Goal: Information Seeking & Learning: Learn about a topic

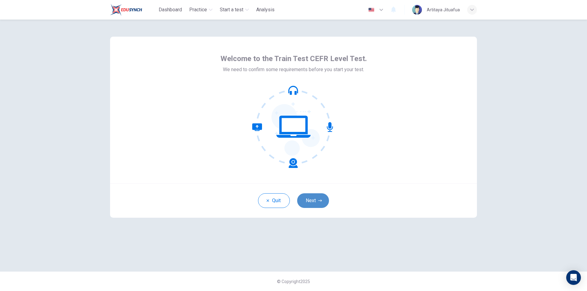
click at [322, 203] on button "Next" at bounding box center [313, 200] width 32 height 15
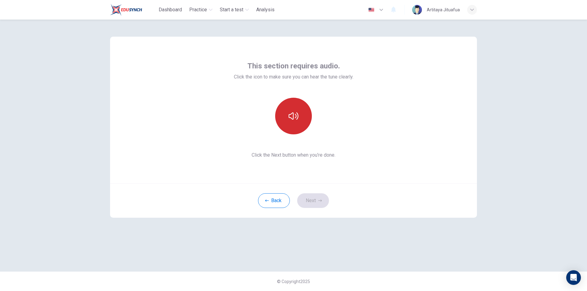
click at [309, 120] on button "button" at bounding box center [293, 116] width 37 height 37
click at [296, 116] on icon "button" at bounding box center [294, 115] width 10 height 7
click at [316, 199] on button "Next" at bounding box center [313, 200] width 32 height 15
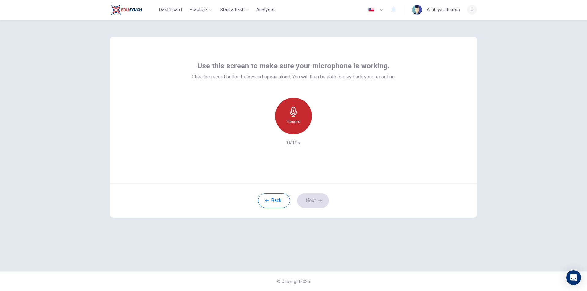
click at [301, 119] on div "Record" at bounding box center [293, 116] width 37 height 37
click at [301, 119] on div "Stop" at bounding box center [293, 116] width 37 height 37
click at [322, 133] on div "button" at bounding box center [322, 130] width 10 height 10
click at [311, 201] on button "Next" at bounding box center [313, 200] width 32 height 15
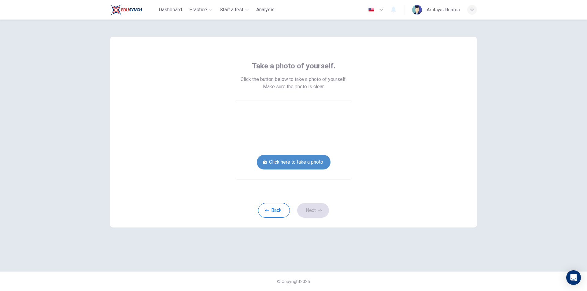
click at [304, 163] on button "Click here to take a photo" at bounding box center [294, 162] width 74 height 15
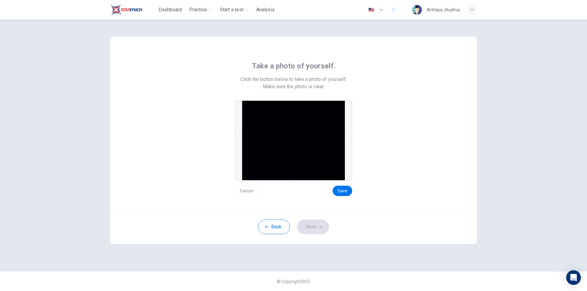
click at [272, 149] on img at bounding box center [293, 140] width 103 height 79
click at [269, 228] on button "Back" at bounding box center [274, 227] width 32 height 15
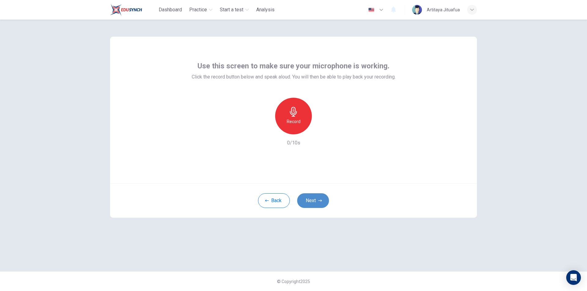
click at [317, 198] on button "Next" at bounding box center [313, 200] width 32 height 15
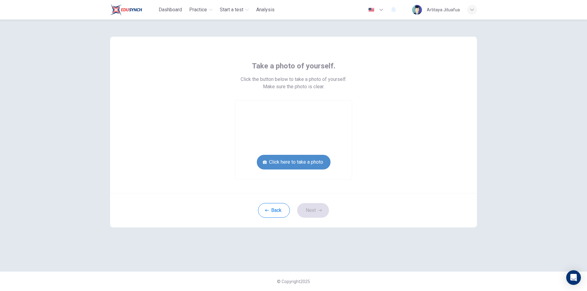
click at [300, 160] on button "Click here to take a photo" at bounding box center [294, 162] width 74 height 15
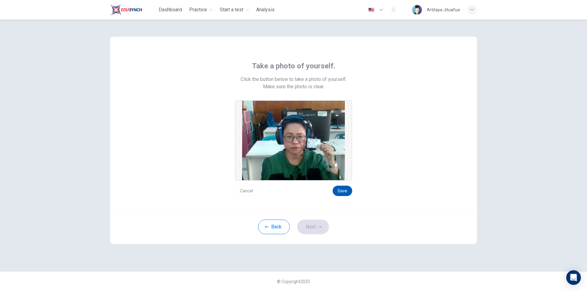
click at [345, 189] on button "Save" at bounding box center [343, 191] width 20 height 10
click at [314, 234] on div "Back Next" at bounding box center [293, 227] width 367 height 35
click at [319, 227] on icon "button" at bounding box center [320, 227] width 4 height 4
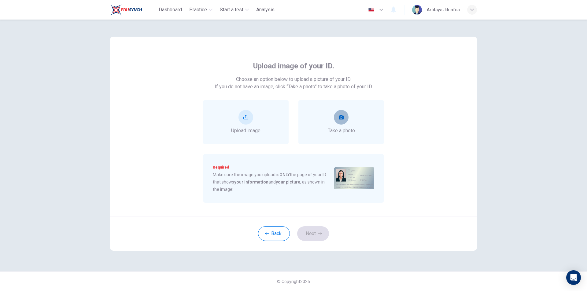
click at [343, 117] on icon "take photo" at bounding box center [341, 117] width 5 height 4
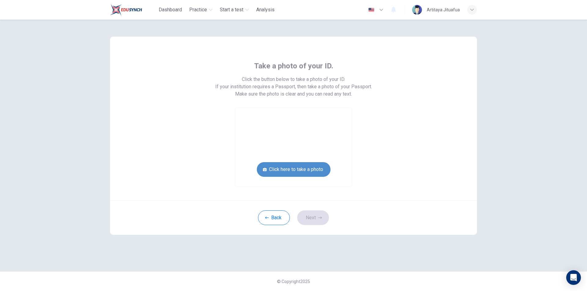
click at [314, 168] on button "Click here to take a photo" at bounding box center [294, 169] width 74 height 15
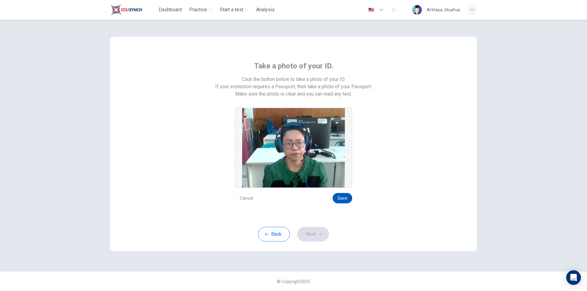
click at [343, 193] on button "Save" at bounding box center [343, 198] width 20 height 10
click at [324, 234] on button "Next" at bounding box center [313, 234] width 32 height 15
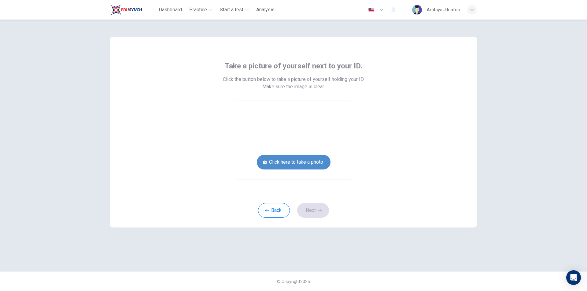
click at [309, 161] on button "Click here to take a photo" at bounding box center [294, 162] width 74 height 15
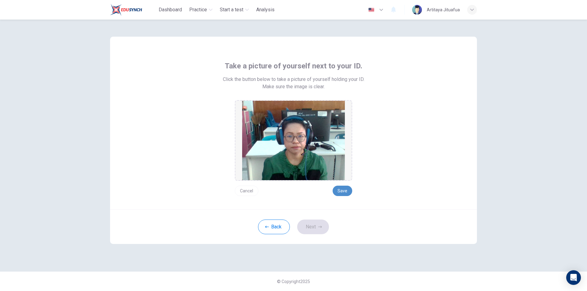
drag, startPoint x: 342, startPoint y: 195, endPoint x: 345, endPoint y: 193, distance: 3.3
click at [343, 195] on button "Save" at bounding box center [343, 191] width 20 height 10
drag, startPoint x: 347, startPoint y: 189, endPoint x: 370, endPoint y: 212, distance: 32.4
click at [370, 212] on div "Take a picture of yourself next to your ID. Click the button below to take a pi…" at bounding box center [293, 141] width 367 height 208
click at [318, 229] on icon "button" at bounding box center [320, 227] width 4 height 4
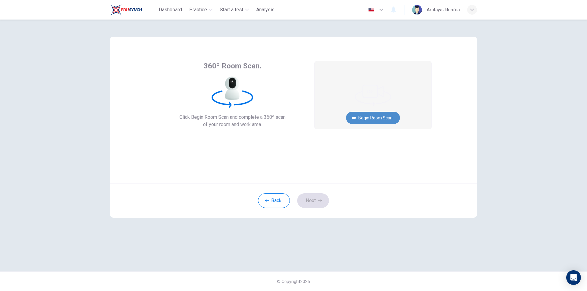
click at [374, 117] on button "Begin Room Scan" at bounding box center [373, 118] width 54 height 12
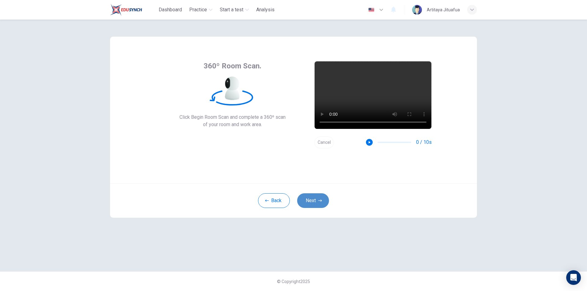
click at [313, 201] on button "Next" at bounding box center [313, 200] width 32 height 15
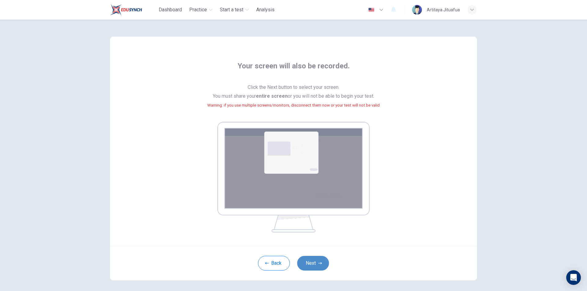
click at [310, 265] on button "Next" at bounding box center [313, 263] width 32 height 15
drag, startPoint x: 308, startPoint y: 265, endPoint x: 402, endPoint y: 175, distance: 130.2
click at [402, 175] on div "Your screen will also be recorded. Click the Next button to select your screen.…" at bounding box center [293, 159] width 367 height 244
click at [312, 264] on button "Next" at bounding box center [313, 263] width 32 height 15
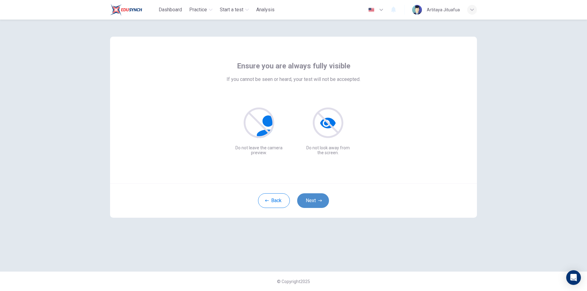
click at [315, 200] on button "Next" at bounding box center [313, 200] width 32 height 15
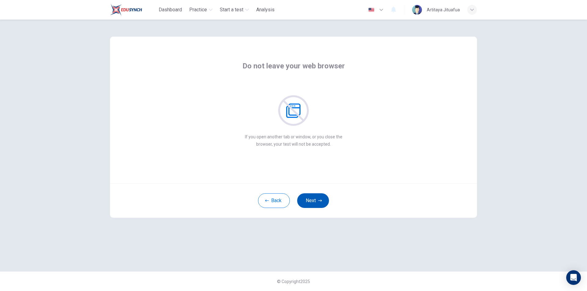
click at [315, 200] on button "Next" at bounding box center [313, 200] width 32 height 15
click at [315, 201] on button "Next" at bounding box center [313, 200] width 32 height 15
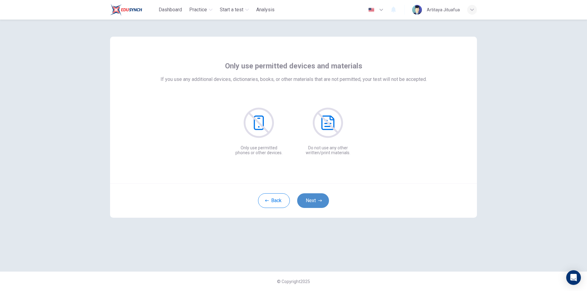
click at [315, 201] on button "Next" at bounding box center [313, 200] width 32 height 15
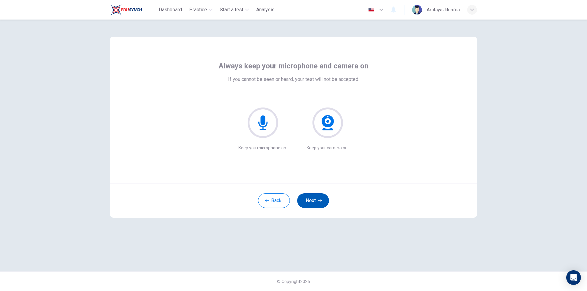
click at [315, 201] on button "Next" at bounding box center [313, 200] width 32 height 15
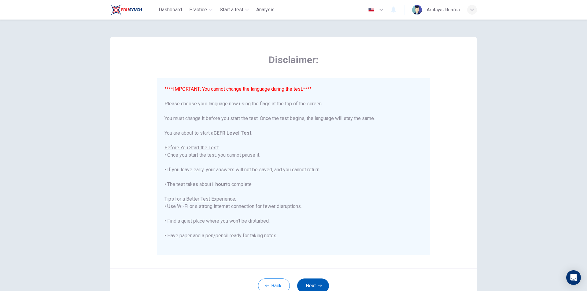
click at [315, 283] on button "Next" at bounding box center [313, 286] width 32 height 15
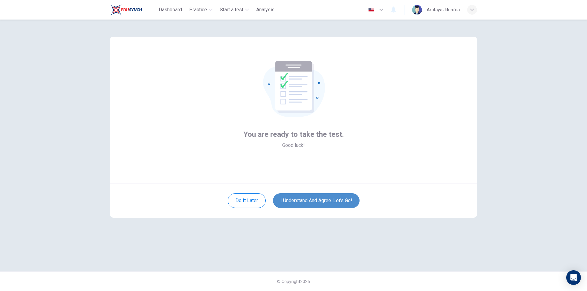
click at [323, 201] on button "I understand and agree. Let’s go!" at bounding box center [316, 200] width 87 height 15
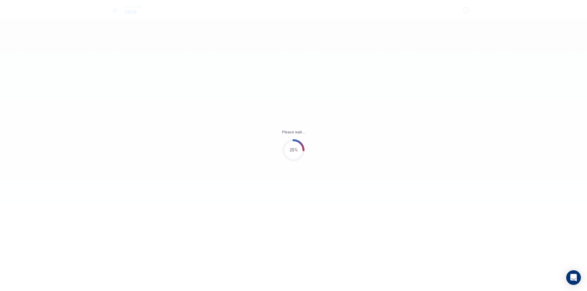
click at [236, 61] on div "Please wait... 25%" at bounding box center [293, 145] width 587 height 291
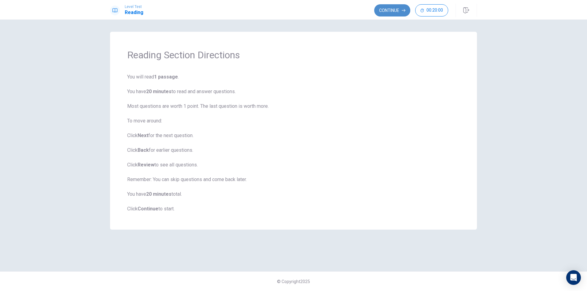
click at [390, 10] on button "Continue" at bounding box center [392, 10] width 36 height 12
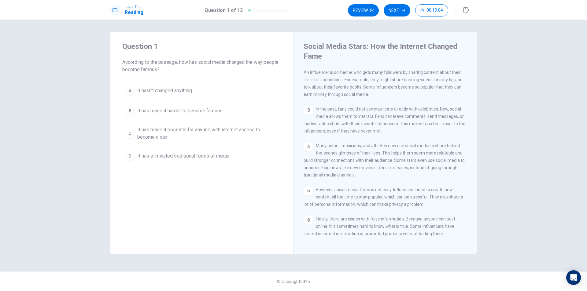
scroll to position [44, 0]
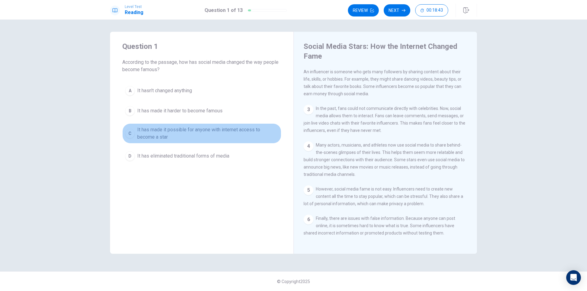
click at [129, 134] on div "C" at bounding box center [130, 134] width 10 height 10
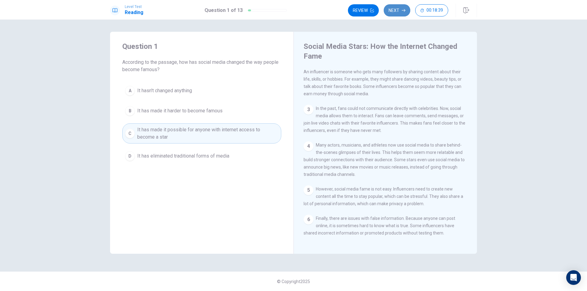
click at [396, 8] on button "Next" at bounding box center [397, 10] width 27 height 12
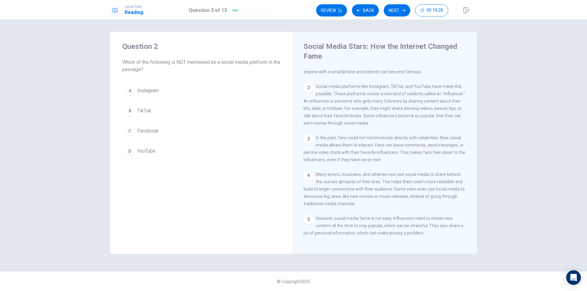
scroll to position [14, 0]
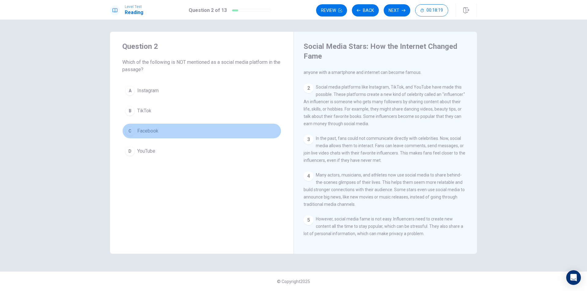
click at [128, 130] on div "C" at bounding box center [130, 131] width 10 height 10
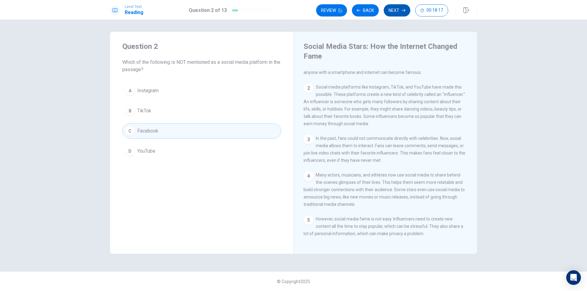
click at [393, 10] on button "Next" at bounding box center [397, 10] width 27 height 12
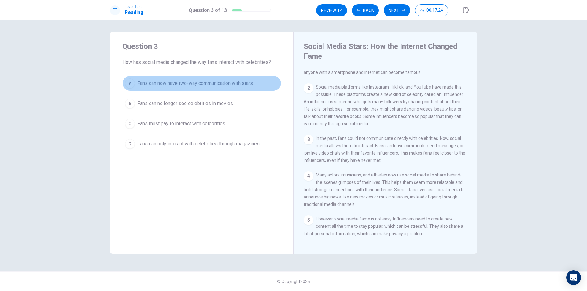
click at [130, 85] on div "A" at bounding box center [130, 84] width 10 height 10
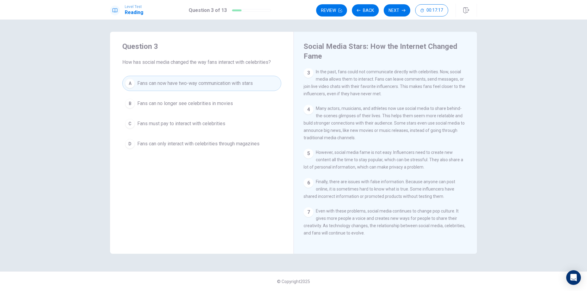
scroll to position [90, 0]
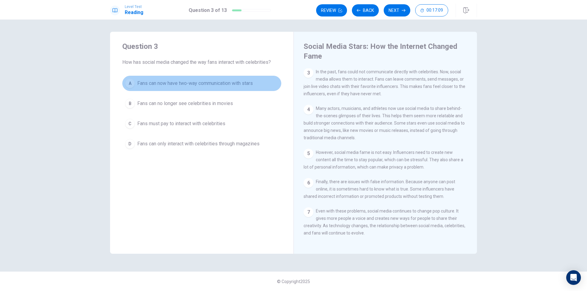
click at [129, 83] on div "A" at bounding box center [130, 84] width 10 height 10
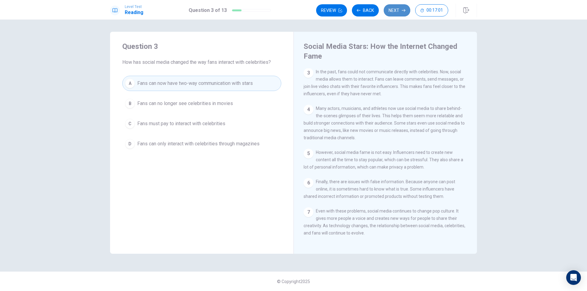
click at [396, 11] on button "Next" at bounding box center [397, 10] width 27 height 12
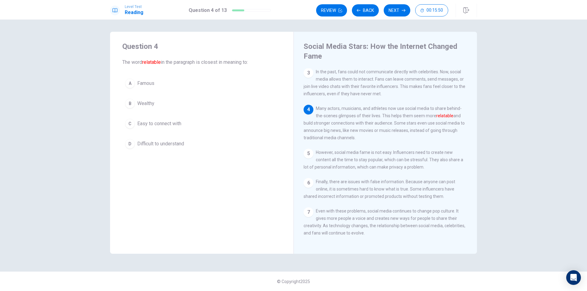
click at [133, 123] on div "C" at bounding box center [130, 124] width 10 height 10
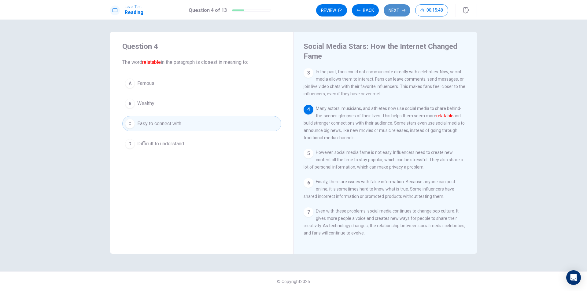
click at [398, 8] on button "Next" at bounding box center [397, 10] width 27 height 12
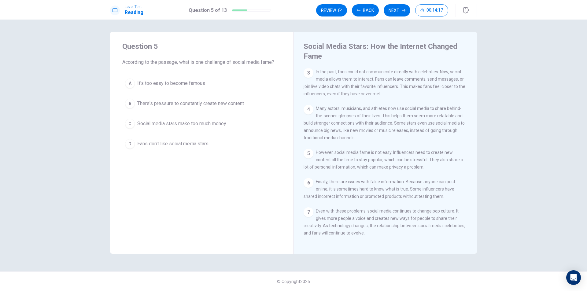
drag, startPoint x: 390, startPoint y: 149, endPoint x: 325, endPoint y: 151, distance: 65.8
click at [325, 151] on span "However, social media fame is not easy. Influencers need to create new content …" at bounding box center [384, 160] width 160 height 20
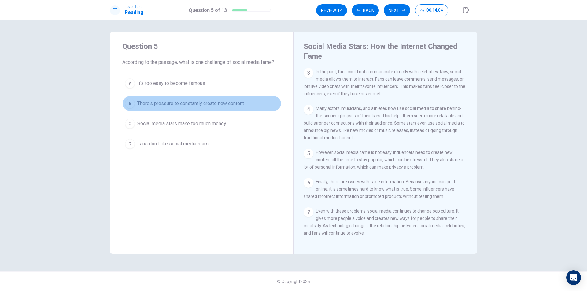
click at [130, 104] on div "B" at bounding box center [130, 104] width 10 height 10
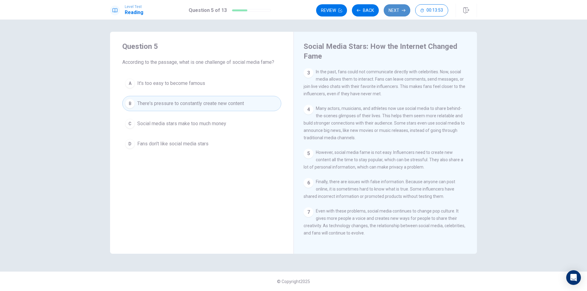
click at [393, 9] on button "Next" at bounding box center [397, 10] width 27 height 12
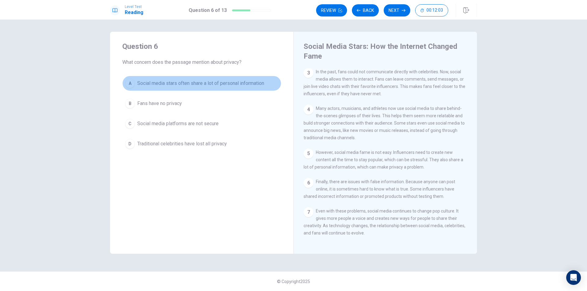
click at [128, 84] on div "A" at bounding box center [130, 84] width 10 height 10
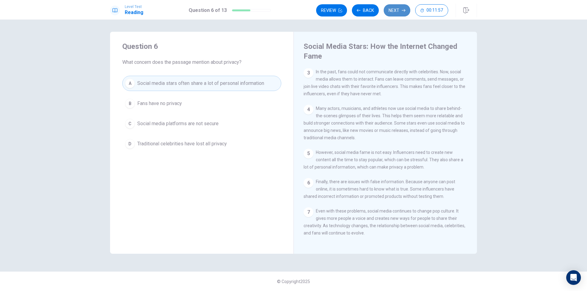
click at [398, 10] on button "Next" at bounding box center [397, 10] width 27 height 12
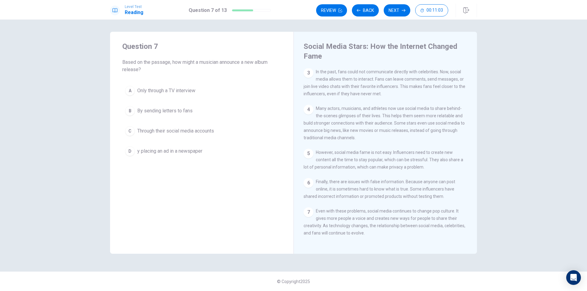
click at [128, 129] on div "C" at bounding box center [130, 131] width 10 height 10
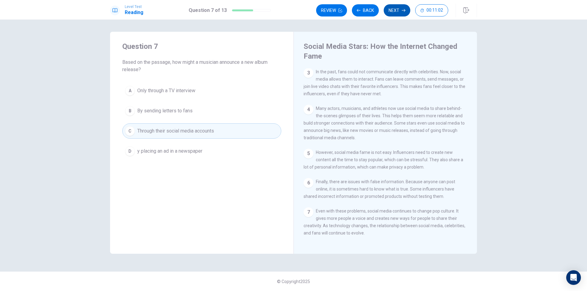
click at [392, 8] on button "Next" at bounding box center [397, 10] width 27 height 12
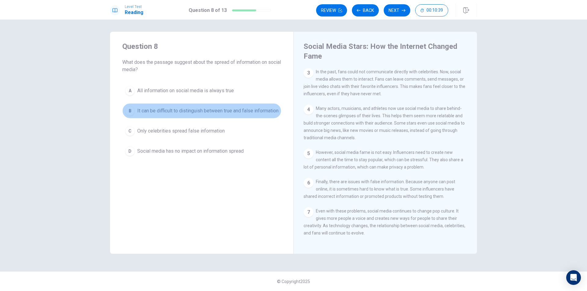
click at [129, 114] on div "B" at bounding box center [130, 111] width 10 height 10
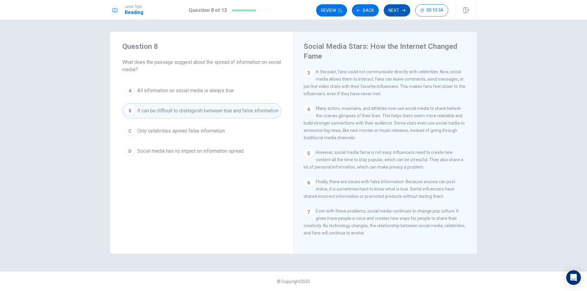
click at [392, 10] on button "Next" at bounding box center [397, 10] width 27 height 12
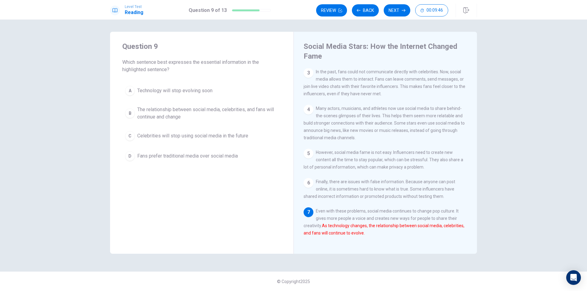
click at [131, 113] on div "B" at bounding box center [130, 114] width 10 height 10
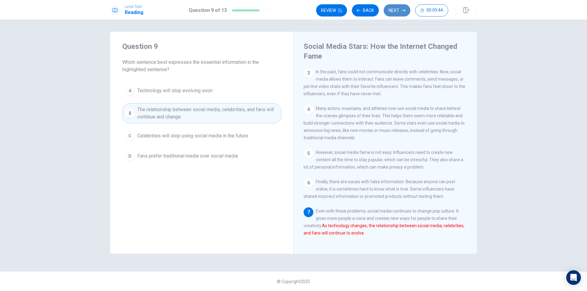
click at [397, 7] on button "Next" at bounding box center [397, 10] width 27 height 12
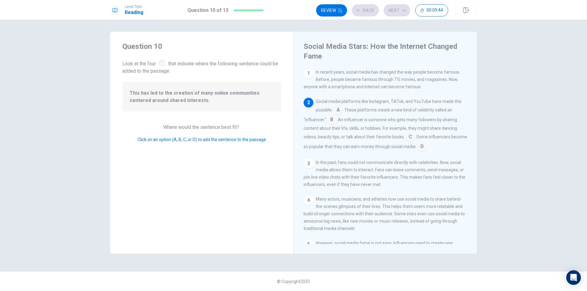
scroll to position [30, 0]
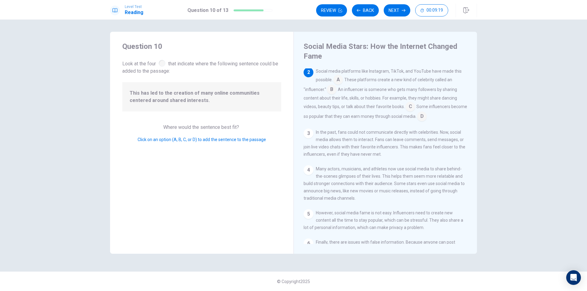
drag, startPoint x: 223, startPoint y: 98, endPoint x: 303, endPoint y: 76, distance: 82.3
click at [288, 89] on div "Question 10 Look at the four that indicate where the following sentence could b…" at bounding box center [201, 143] width 183 height 222
drag, startPoint x: 309, startPoint y: 73, endPoint x: 337, endPoint y: 82, distance: 29.7
click at [337, 82] on div "2 Social media platforms like Instagram, TikTok, and YouTube have made this pos…" at bounding box center [386, 95] width 164 height 54
drag, startPoint x: 339, startPoint y: 85, endPoint x: 365, endPoint y: 107, distance: 34.0
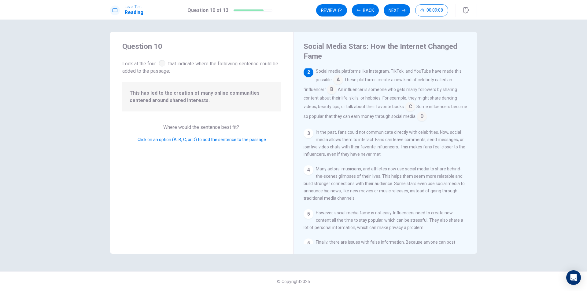
click at [328, 110] on div "Social media platforms like Instagram, TikTok, and YouTube have made this possi…" at bounding box center [386, 95] width 164 height 54
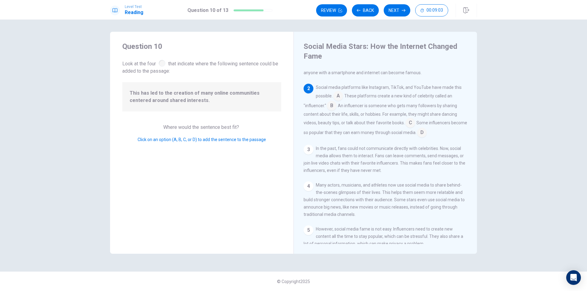
scroll to position [0, 0]
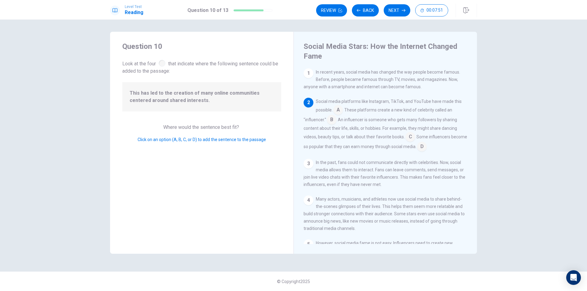
drag, startPoint x: 232, startPoint y: 101, endPoint x: 423, endPoint y: 141, distance: 194.5
click at [423, 141] on div "Question 10 Look at the four that indicate where the following sentence could b…" at bounding box center [293, 143] width 367 height 222
click at [405, 137] on input at bounding box center [410, 138] width 10 height 10
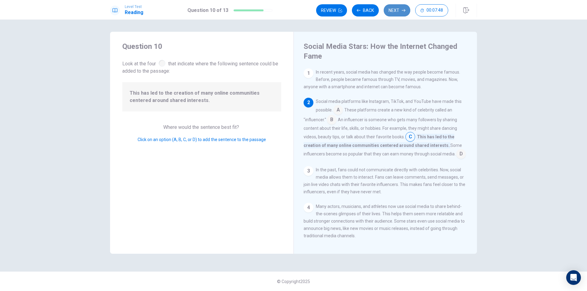
click at [396, 10] on button "Next" at bounding box center [397, 10] width 27 height 12
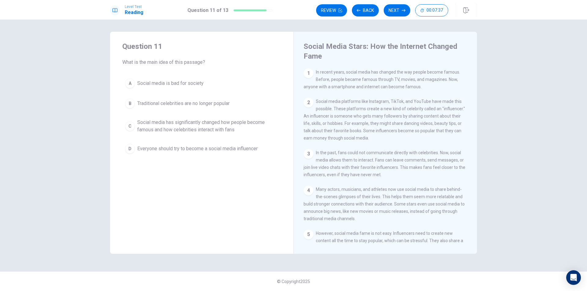
click at [131, 127] on div "C" at bounding box center [130, 126] width 10 height 10
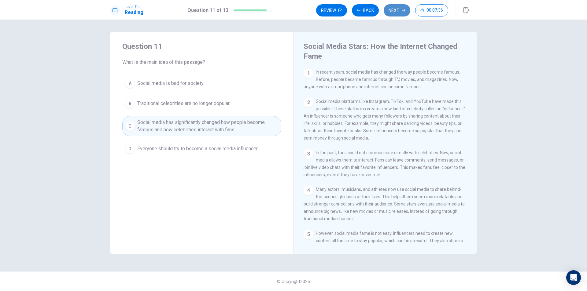
click at [397, 10] on button "Next" at bounding box center [397, 10] width 27 height 12
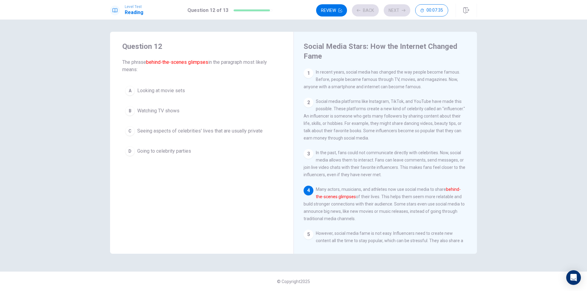
scroll to position [45, 0]
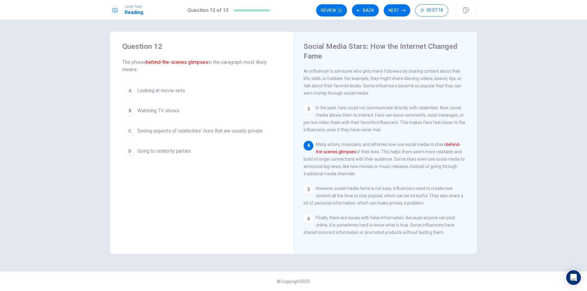
click at [129, 131] on div "C" at bounding box center [130, 131] width 10 height 10
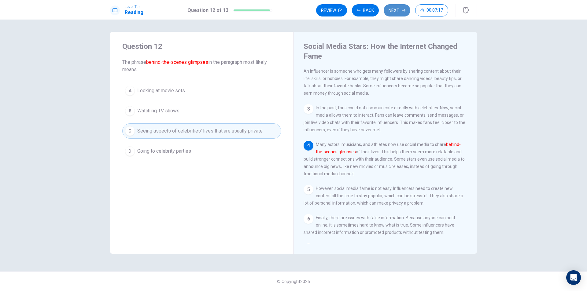
click at [395, 11] on button "Next" at bounding box center [397, 10] width 27 height 12
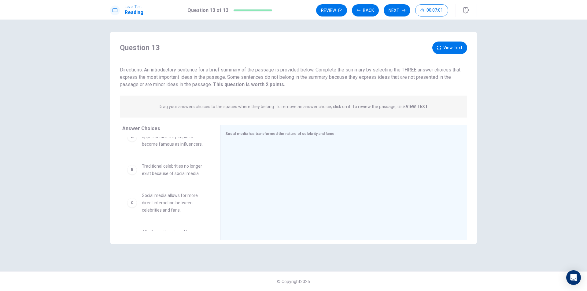
scroll to position [0, 0]
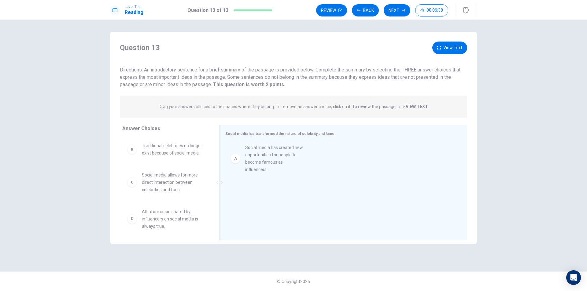
drag, startPoint x: 132, startPoint y: 155, endPoint x: 239, endPoint y: 156, distance: 107.6
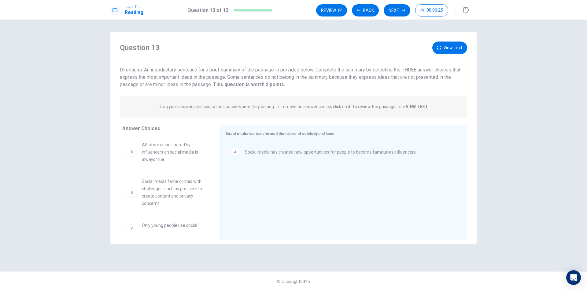
scroll to position [77, 0]
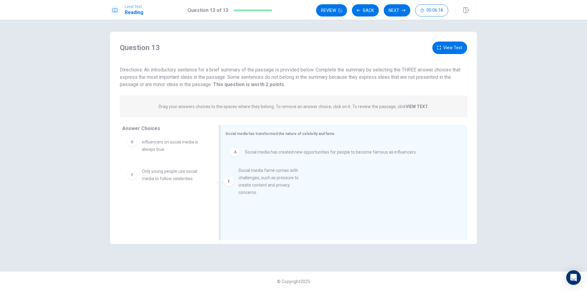
drag, startPoint x: 132, startPoint y: 184, endPoint x: 232, endPoint y: 183, distance: 100.0
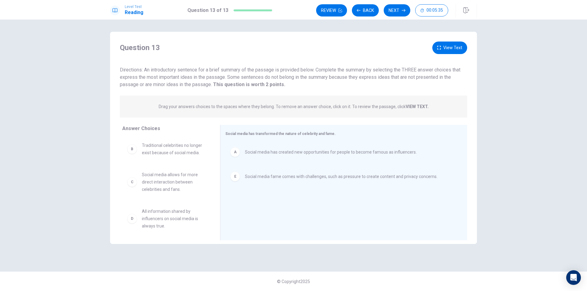
scroll to position [0, 0]
drag, startPoint x: 132, startPoint y: 187, endPoint x: 255, endPoint y: 205, distance: 124.8
click at [397, 10] on button "Next" at bounding box center [397, 10] width 27 height 12
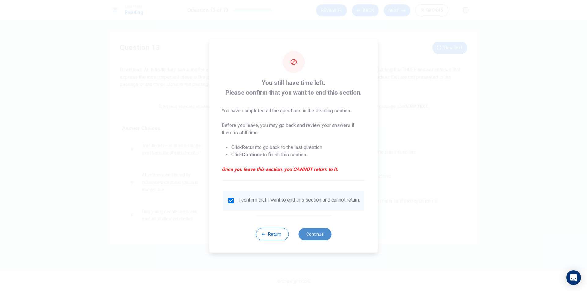
click at [314, 234] on button "Continue" at bounding box center [314, 234] width 33 height 12
click at [316, 236] on button "Continue" at bounding box center [314, 234] width 33 height 12
click at [270, 237] on button "Return" at bounding box center [272, 234] width 33 height 12
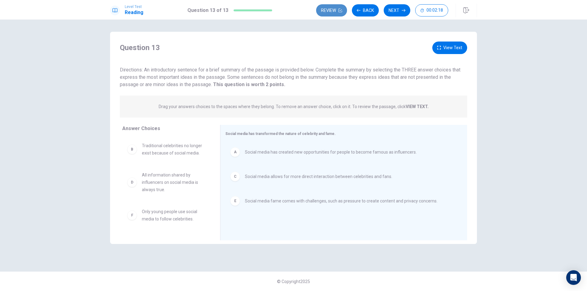
click at [330, 9] on button "Review" at bounding box center [331, 10] width 31 height 12
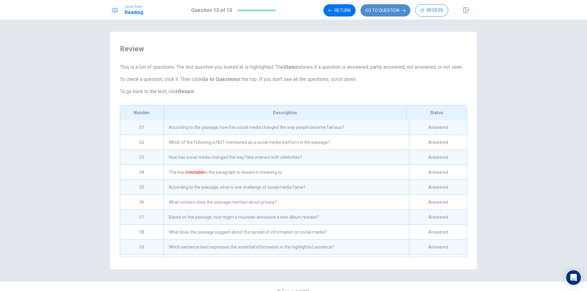
click at [381, 8] on button "GO TO QUESTION" at bounding box center [385, 10] width 50 height 12
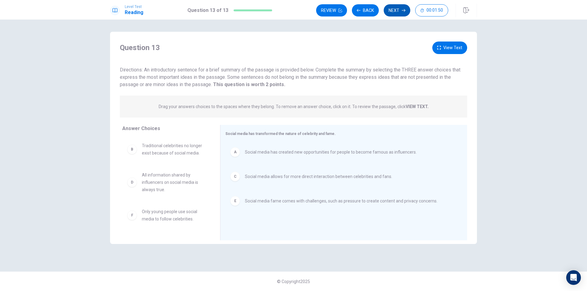
click at [395, 8] on button "Next" at bounding box center [397, 10] width 27 height 12
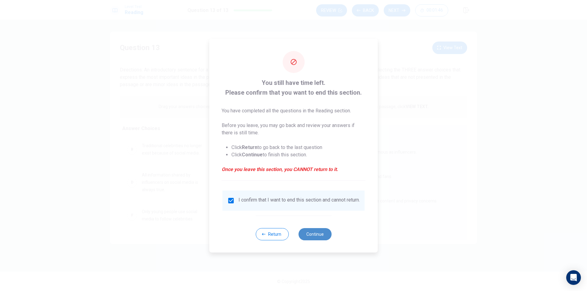
click at [309, 237] on button "Continue" at bounding box center [314, 234] width 33 height 12
click at [323, 241] on button "Continue" at bounding box center [314, 234] width 33 height 12
click at [318, 237] on button "Continue" at bounding box center [314, 234] width 33 height 12
click at [317, 238] on button "Continue" at bounding box center [314, 234] width 33 height 12
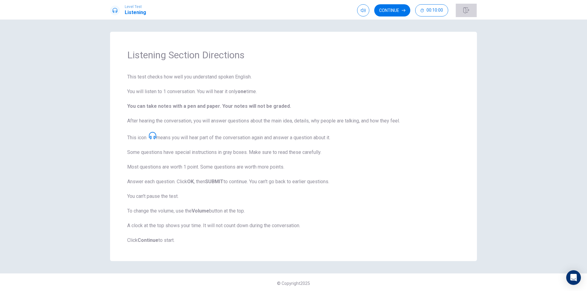
click at [465, 8] on icon "button" at bounding box center [466, 10] width 6 height 6
